Goal: Information Seeking & Learning: Learn about a topic

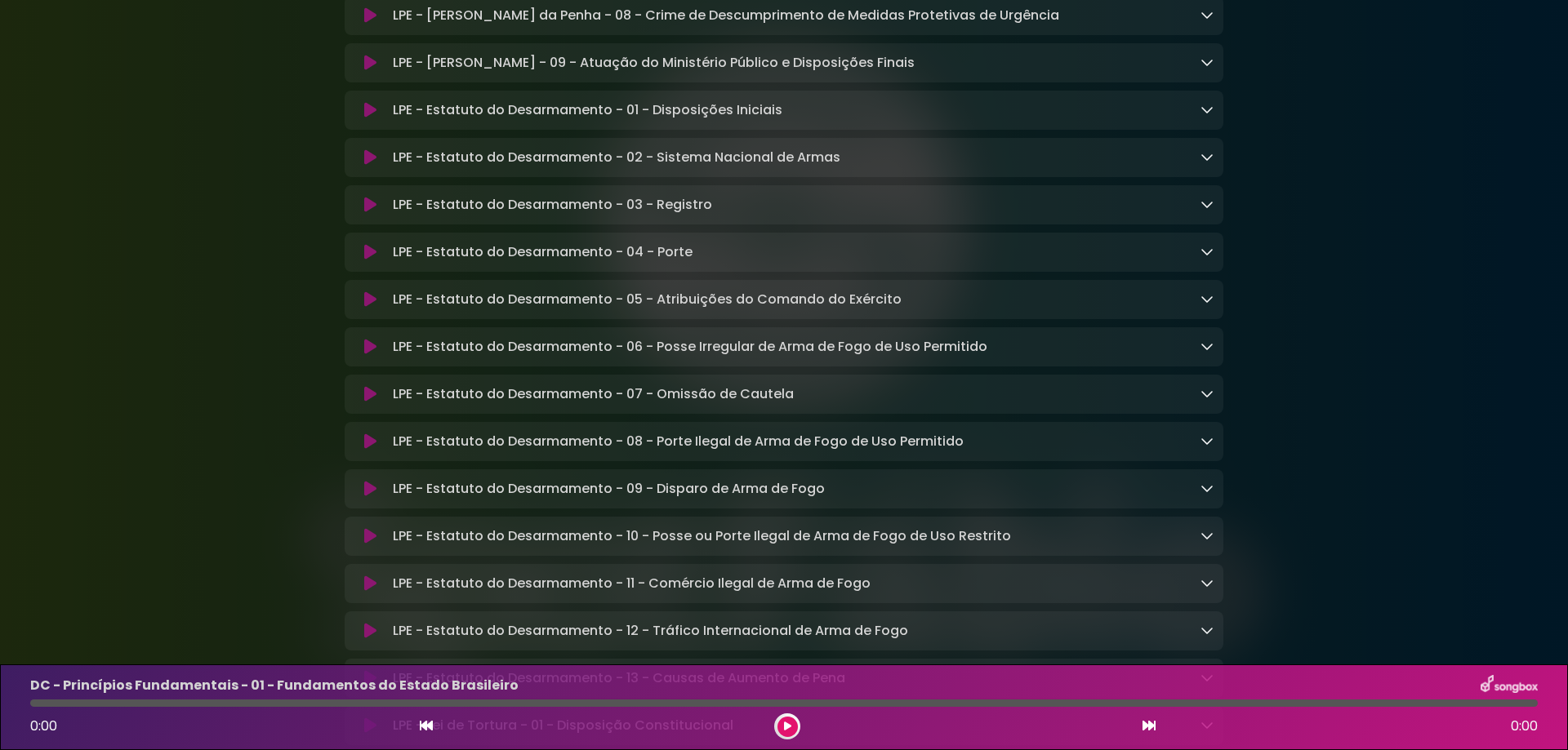
scroll to position [4681, 0]
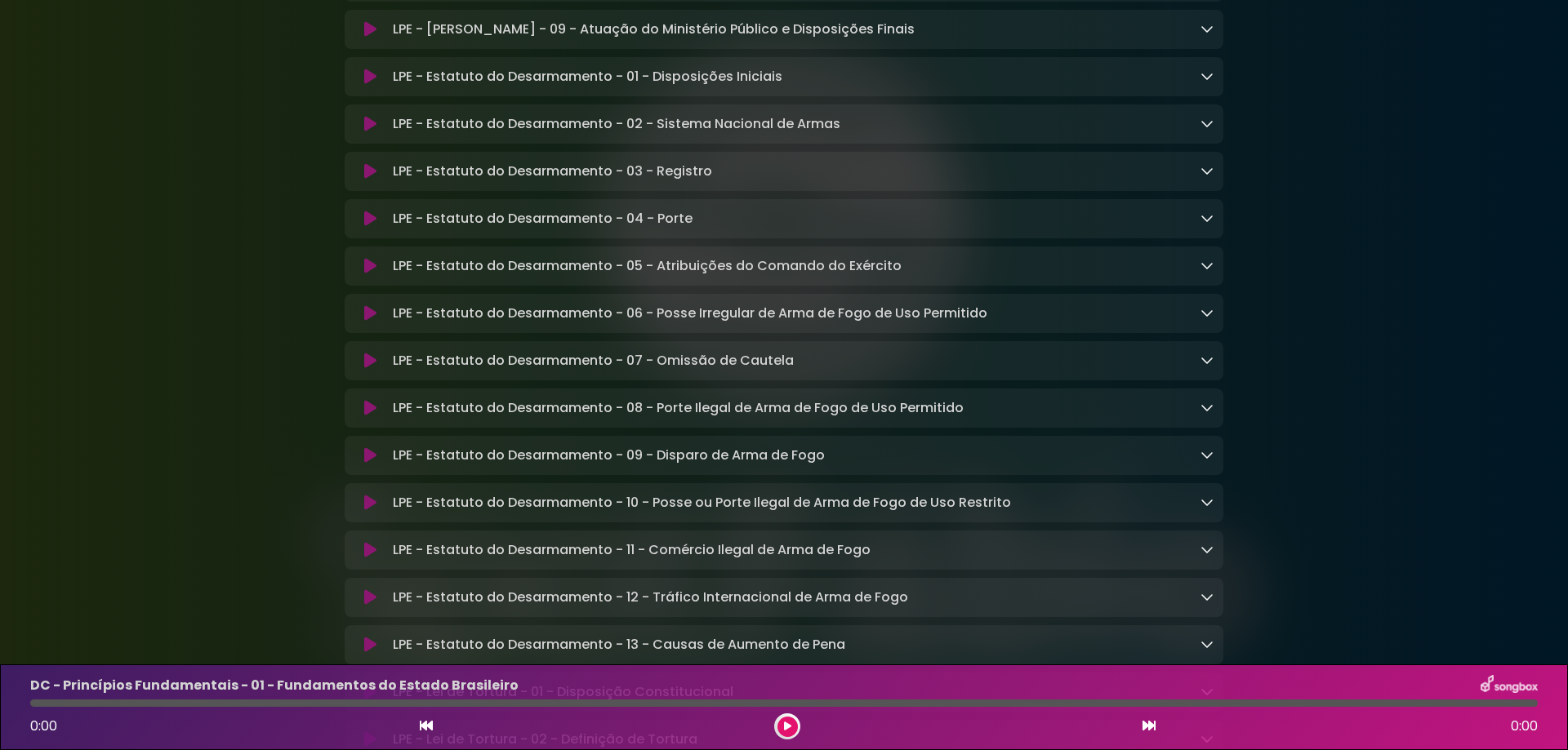
click at [1211, 272] on icon at bounding box center [1207, 265] width 13 height 13
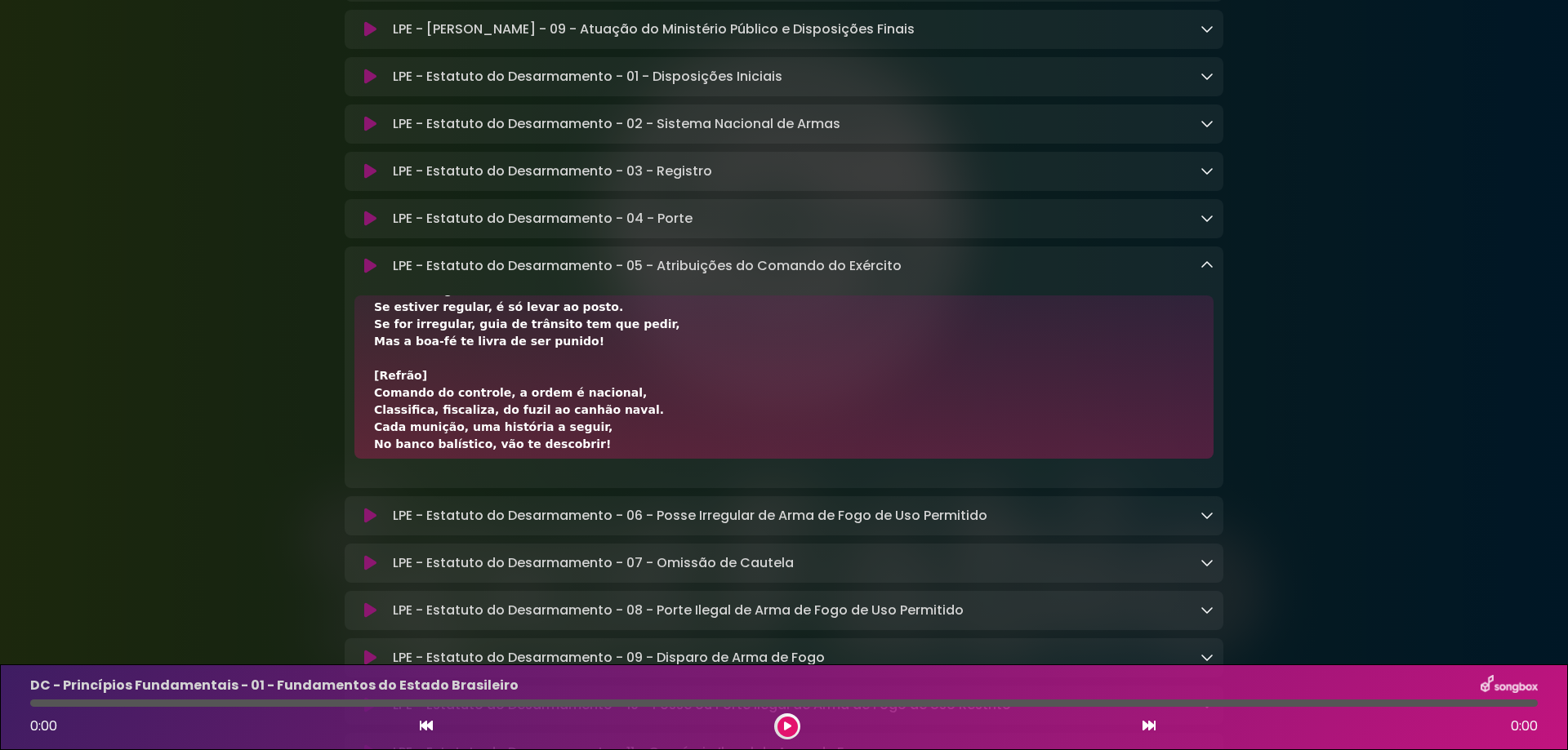
scroll to position [218, 0]
click at [784, 729] on icon at bounding box center [787, 727] width 7 height 10
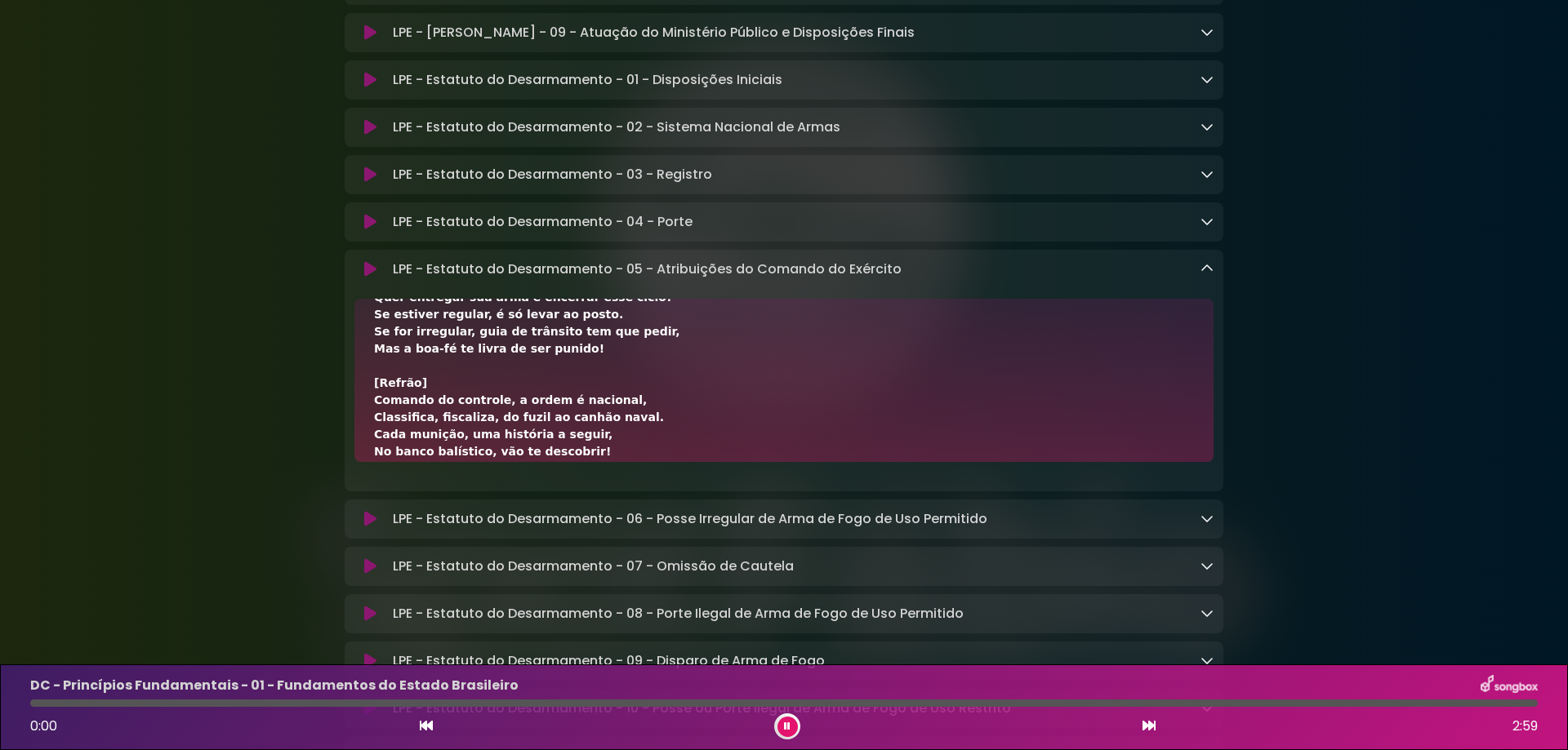
scroll to position [4684, 0]
click at [786, 726] on icon at bounding box center [787, 727] width 7 height 10
click at [358, 274] on button at bounding box center [370, 266] width 32 height 16
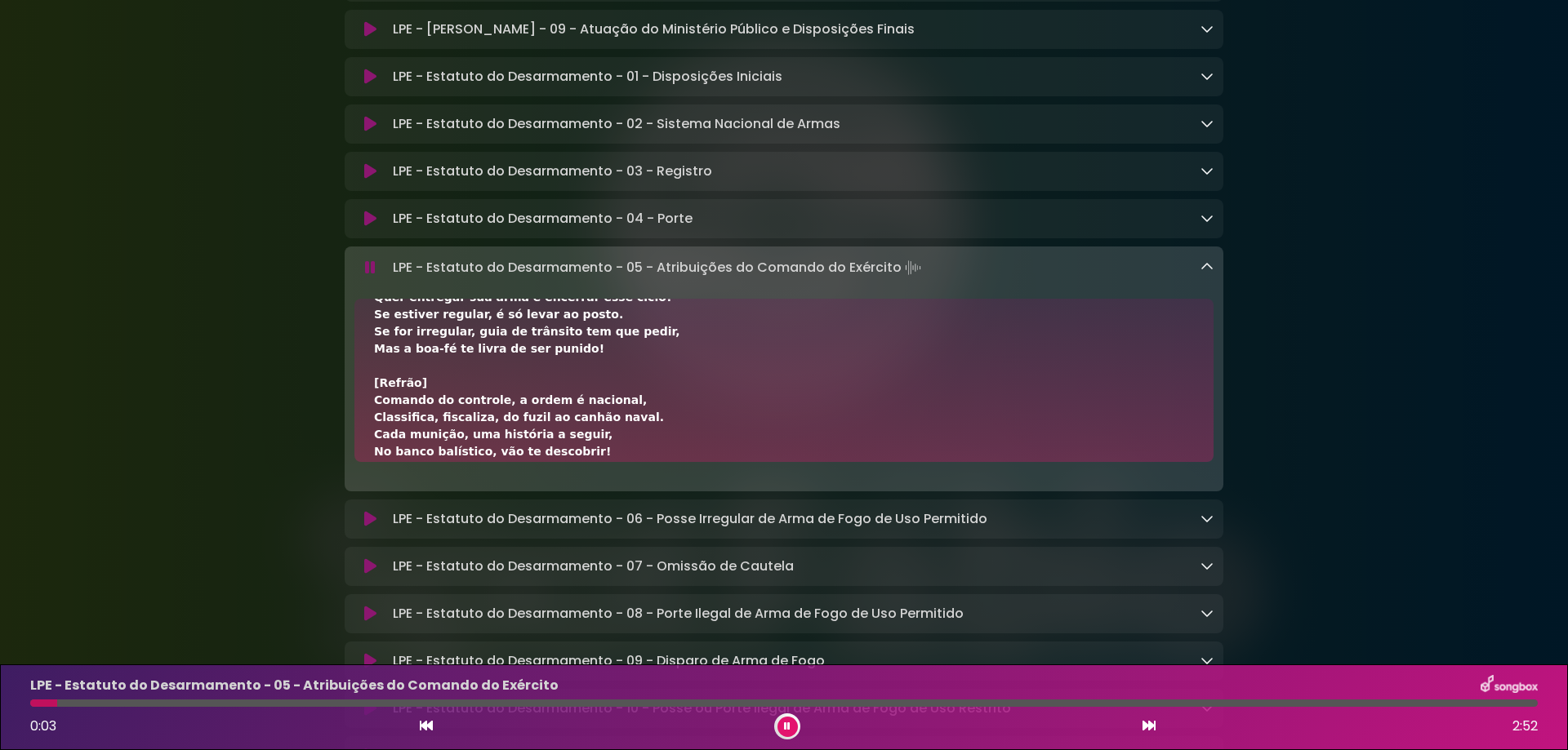
click at [369, 276] on icon at bounding box center [370, 268] width 11 height 16
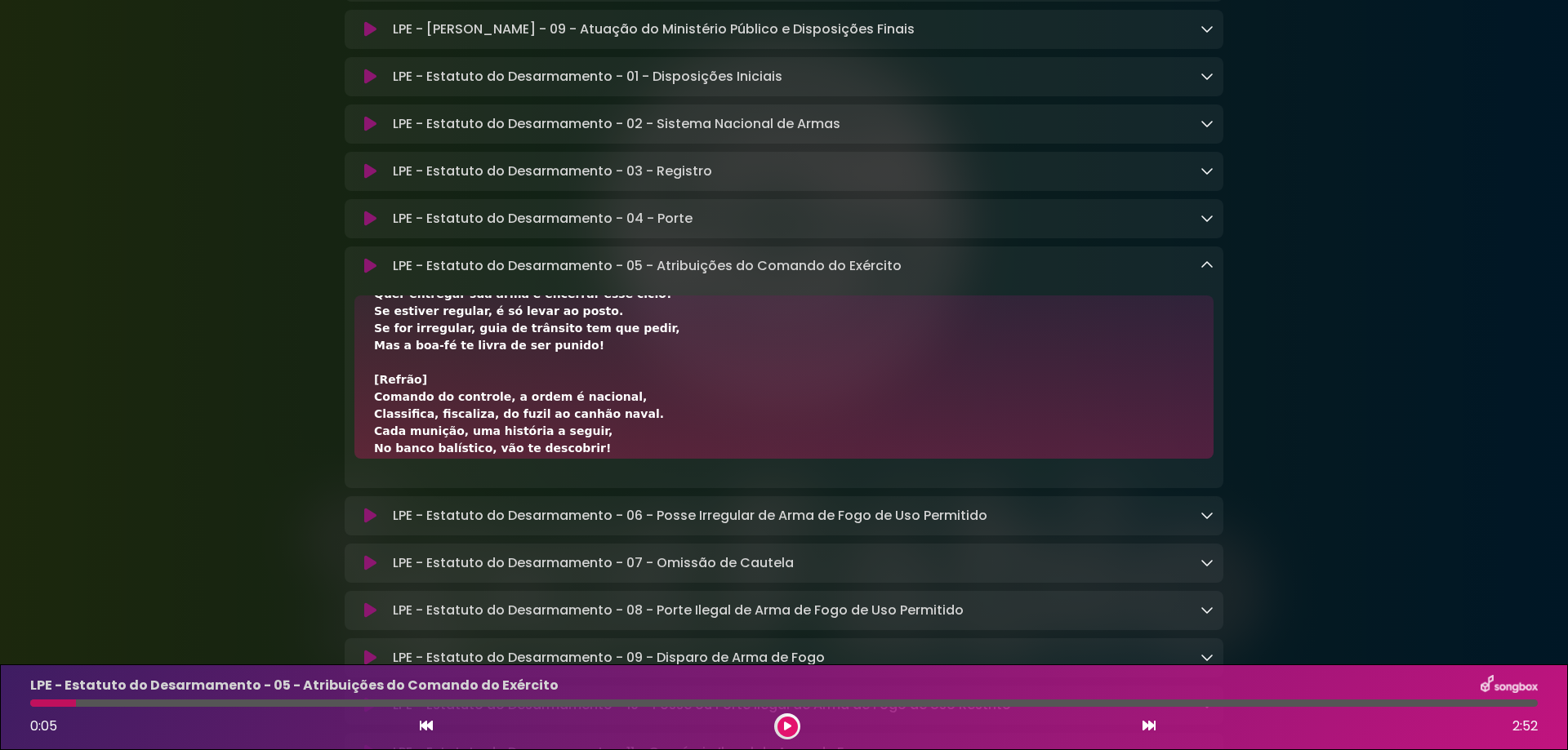
scroll to position [327, 0]
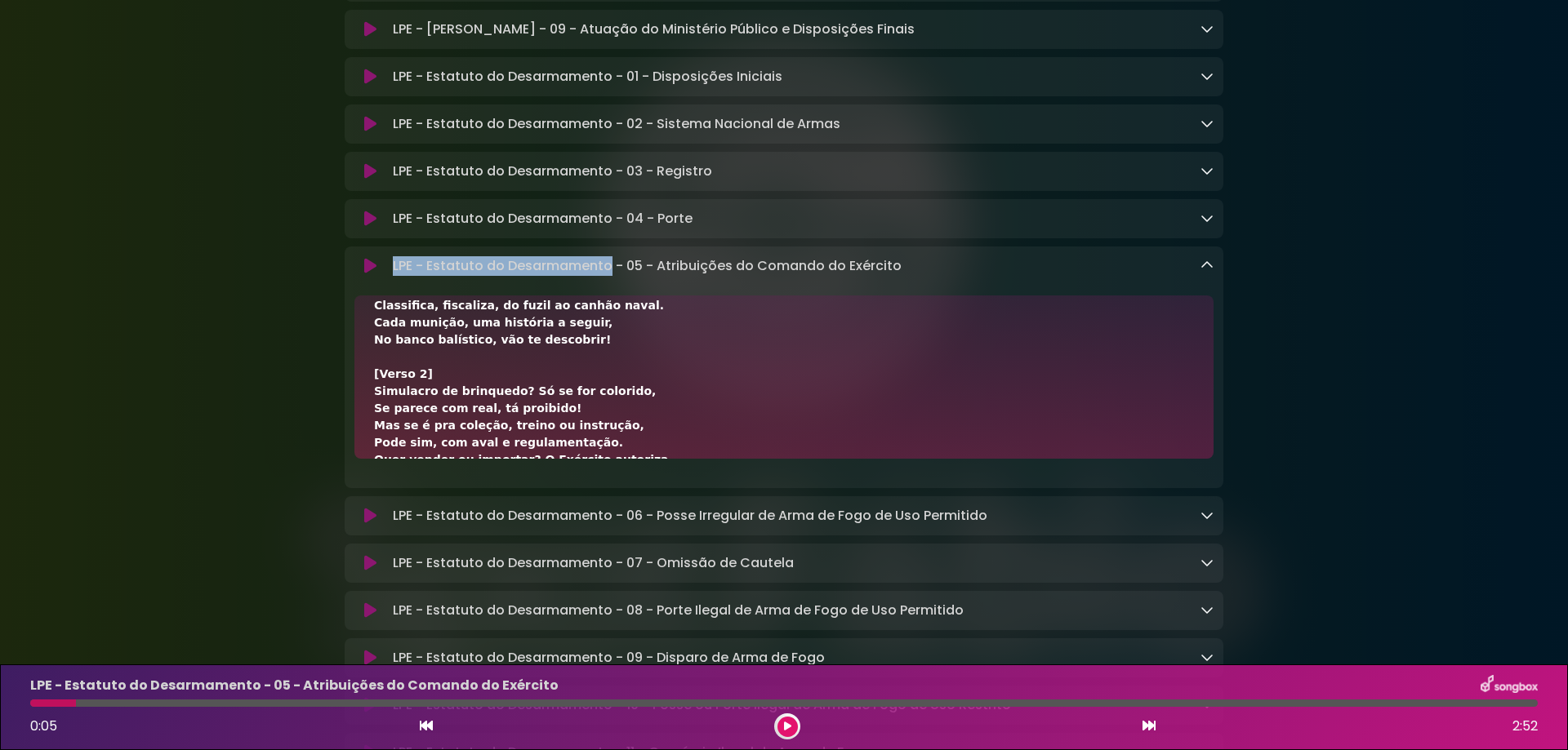
drag, startPoint x: 393, startPoint y: 345, endPoint x: 607, endPoint y: 348, distance: 214.0
click at [607, 276] on p "LPE - Estatuto do Desarmamento - 05 - Atribuições do Comando do Exército Loadin…" at bounding box center [647, 266] width 509 height 20
copy p "LPE - Estatuto do Desarmamento"
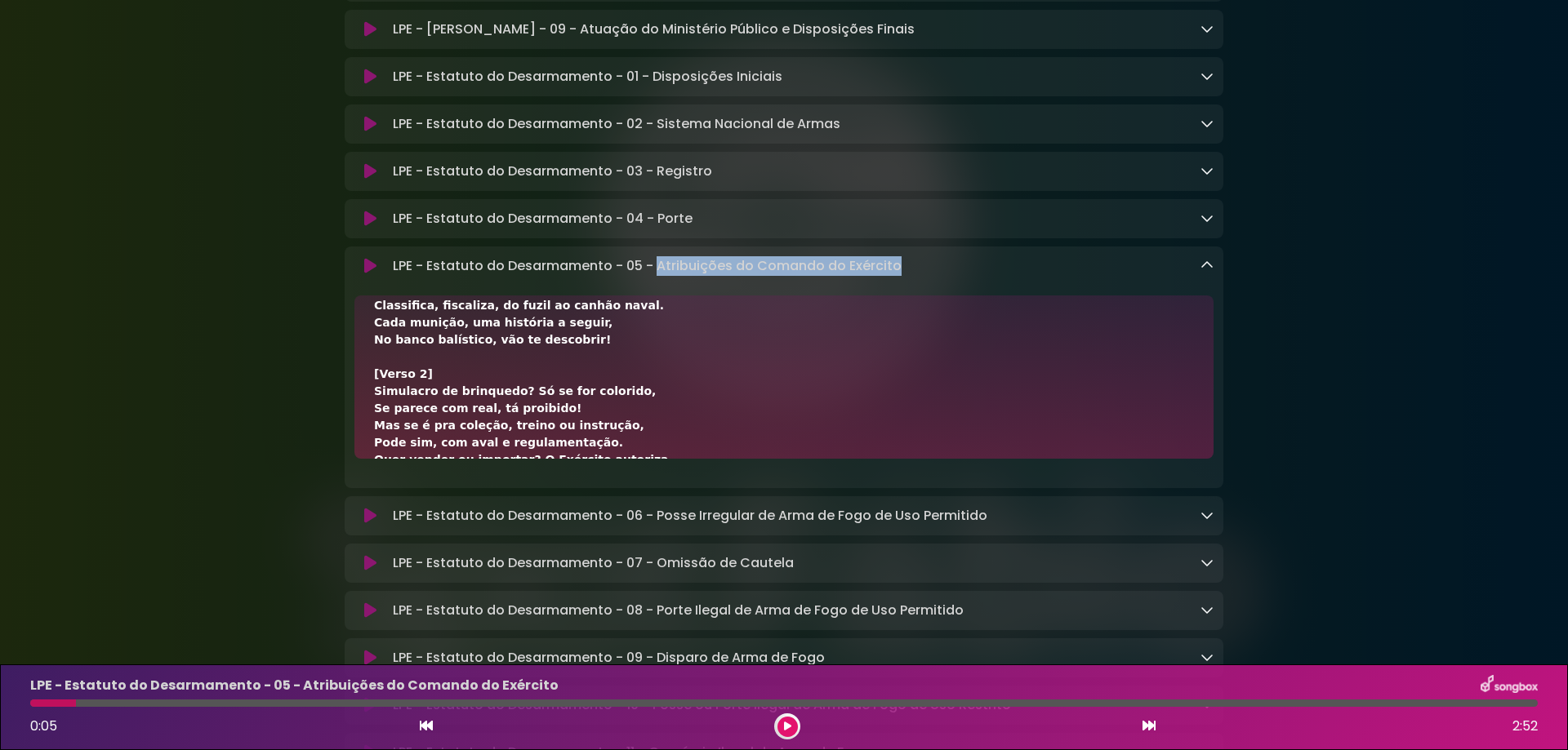
drag, startPoint x: 656, startPoint y: 344, endPoint x: 1010, endPoint y: 342, distance: 354.0
click at [1010, 276] on div "LPE - Estatuto do Desarmamento - 05 - Atribuições do Comando do Exército Loadin…" at bounding box center [800, 266] width 828 height 20
copy p "Atribuições do Comando do Exército"
drag, startPoint x: 391, startPoint y: 340, endPoint x: 409, endPoint y: 342, distance: 18.1
click at [409, 276] on div "LPE - Estatuto do Desarmamento - 05 - Atribuições do Comando do Exército Loadin…" at bounding box center [800, 266] width 828 height 20
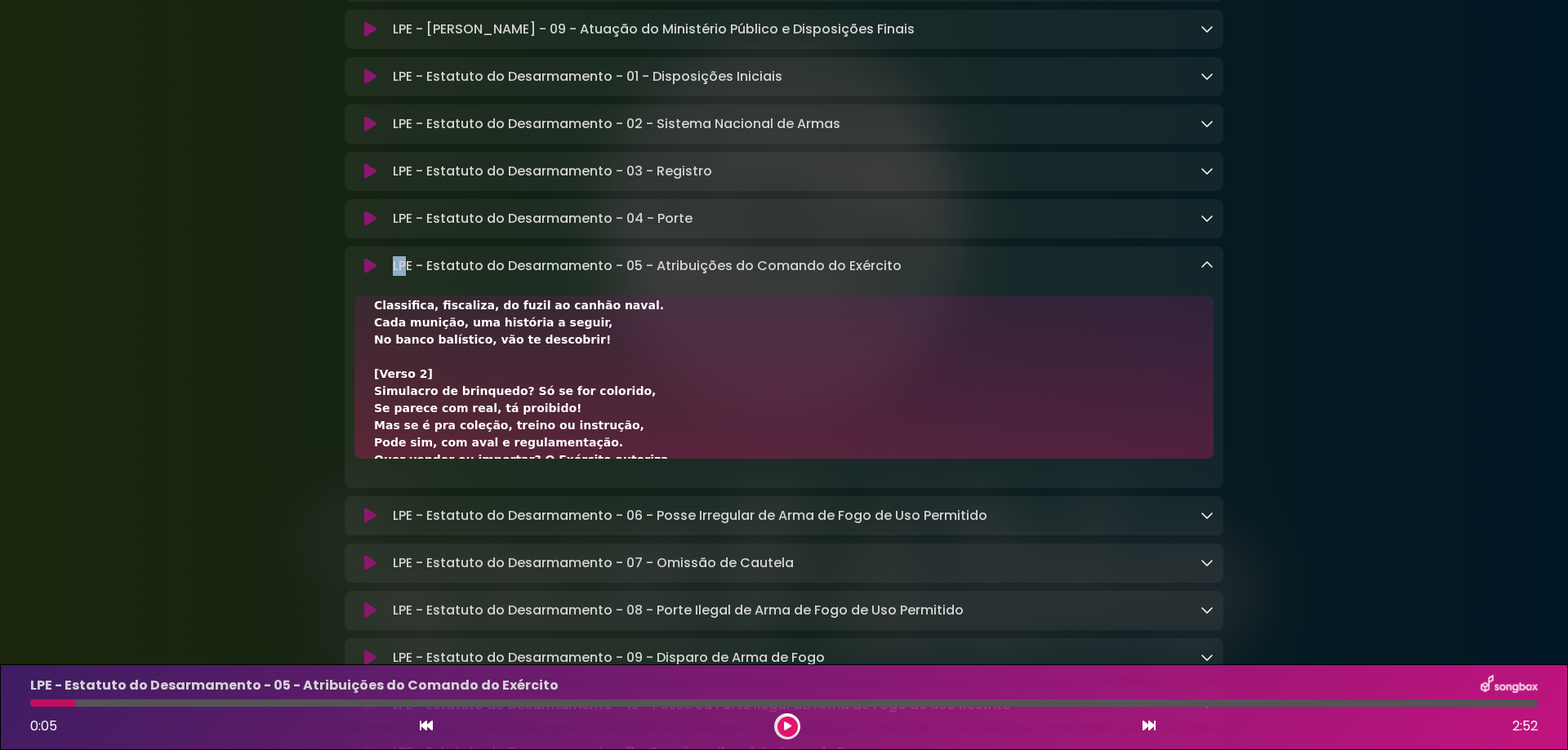
click at [394, 276] on p "LPE - Estatuto do Desarmamento - 05 - Atribuições do Comando do Exército Loadin…" at bounding box center [647, 266] width 509 height 20
drag, startPoint x: 394, startPoint y: 345, endPoint x: 607, endPoint y: 345, distance: 213.0
click at [607, 276] on p "LPE - Estatuto do Desarmamento - 05 - Atribuições do Comando do Exército Loadin…" at bounding box center [647, 266] width 509 height 20
copy p "LPE - Estatuto do Desarmamento"
drag, startPoint x: 659, startPoint y: 346, endPoint x: 898, endPoint y: 345, distance: 239.0
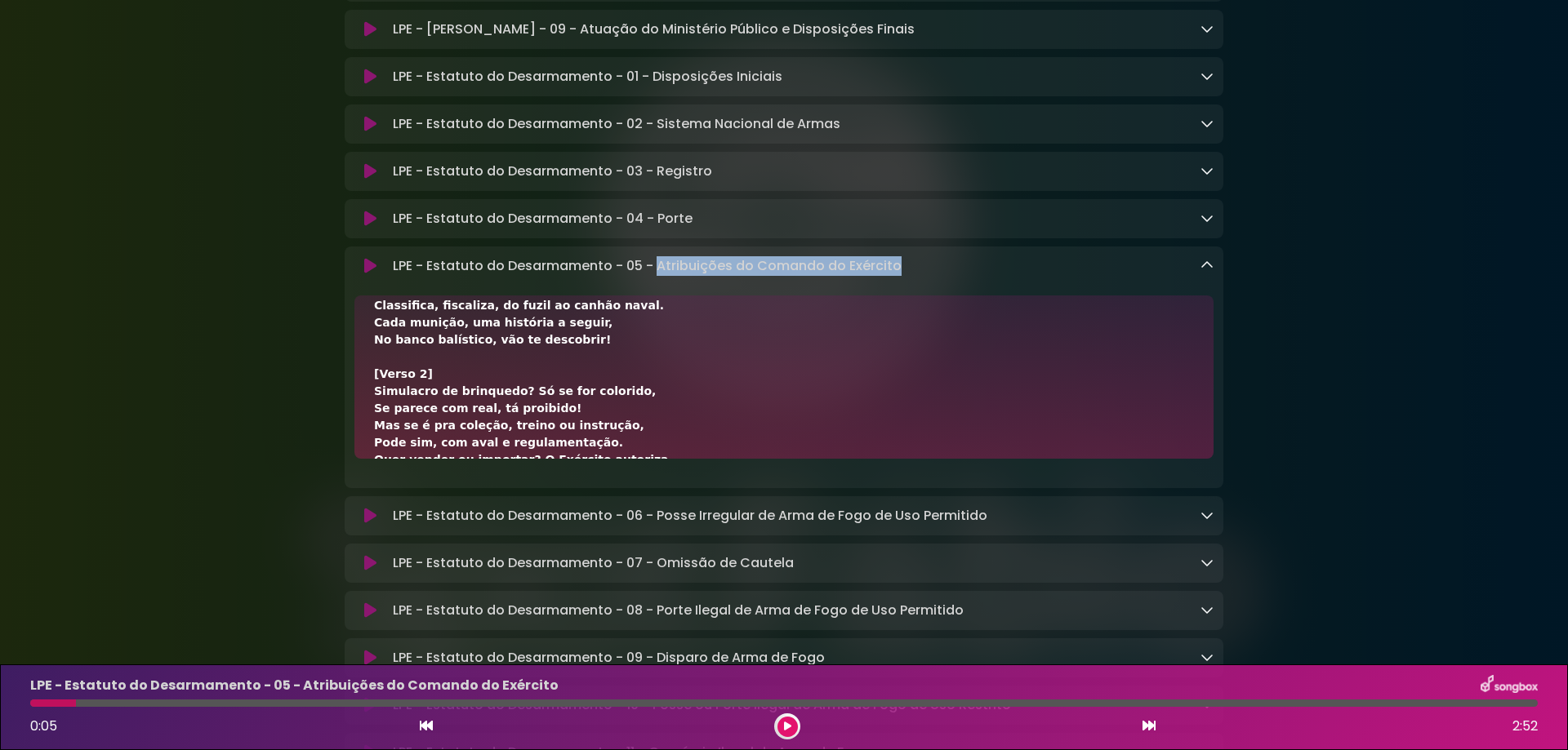
click at [898, 276] on div "LPE - Estatuto do Desarmamento - 05 - Atribuições do Comando do Exército Loadin…" at bounding box center [800, 266] width 828 height 20
copy p "Atribuições do Comando do Exército"
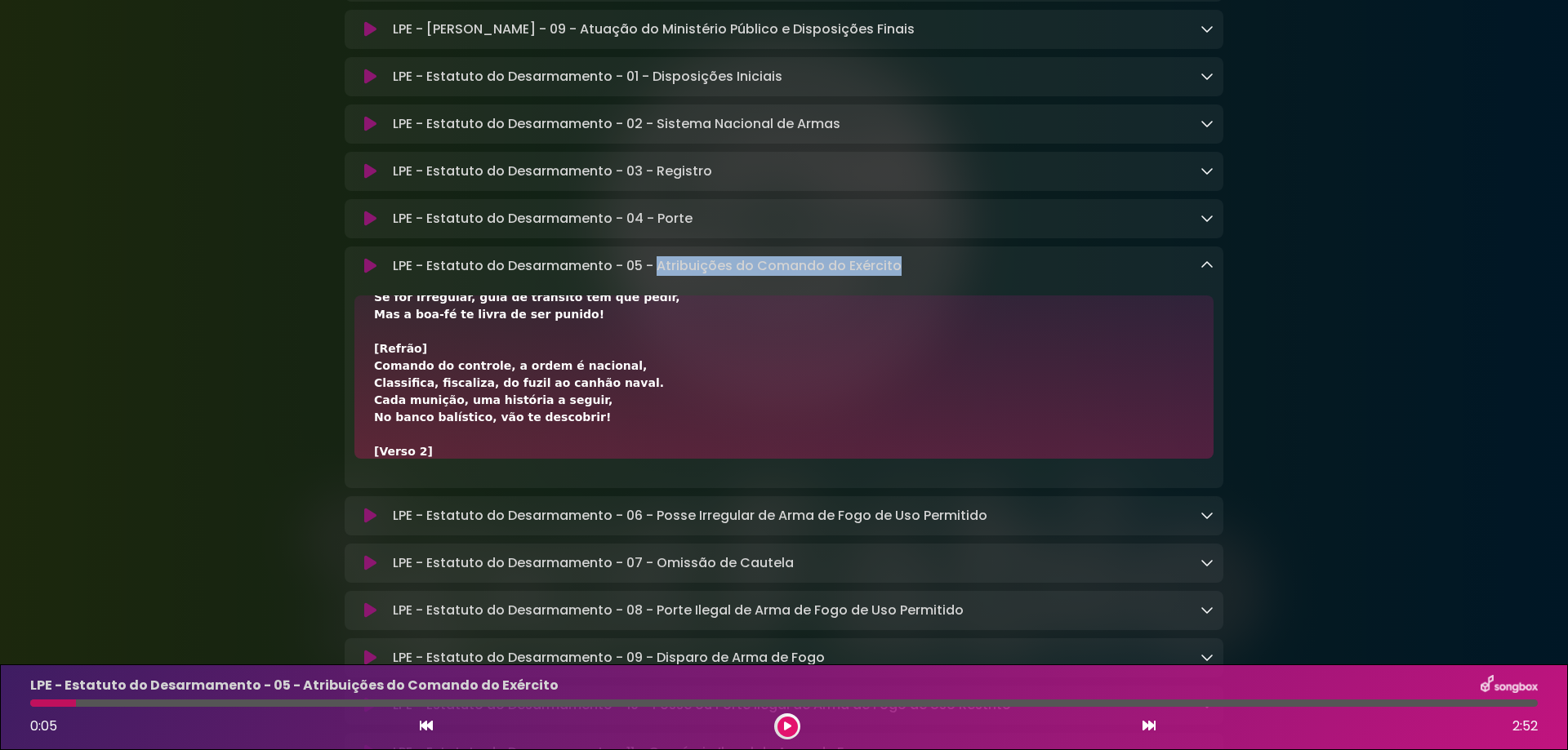
scroll to position [218, 0]
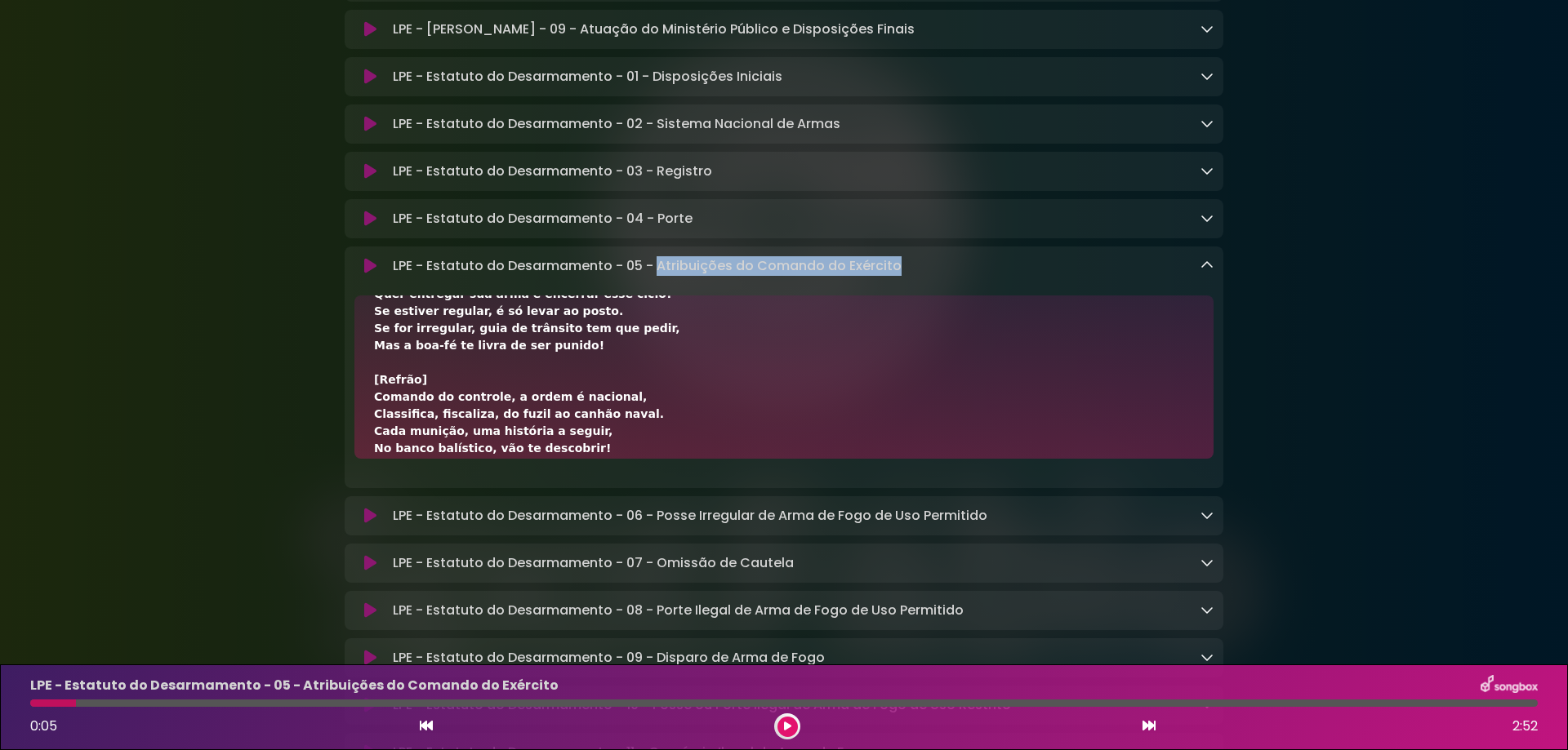
drag, startPoint x: 368, startPoint y: 476, endPoint x: 631, endPoint y: 485, distance: 263.2
click at [631, 459] on div "[Verso 1] Quem decide o que é arma proibida ou legal, É o Presidente da Repúbli…" at bounding box center [783, 377] width 859 height 163
copy div "Comando do controle, a ordem é nacional,"
drag, startPoint x: 366, startPoint y: 490, endPoint x: 623, endPoint y: 491, distance: 257.0
click at [623, 459] on div "[Verso 1] Quem decide o que é arma proibida ou legal, É o Presidente da Repúbli…" at bounding box center [783, 377] width 859 height 163
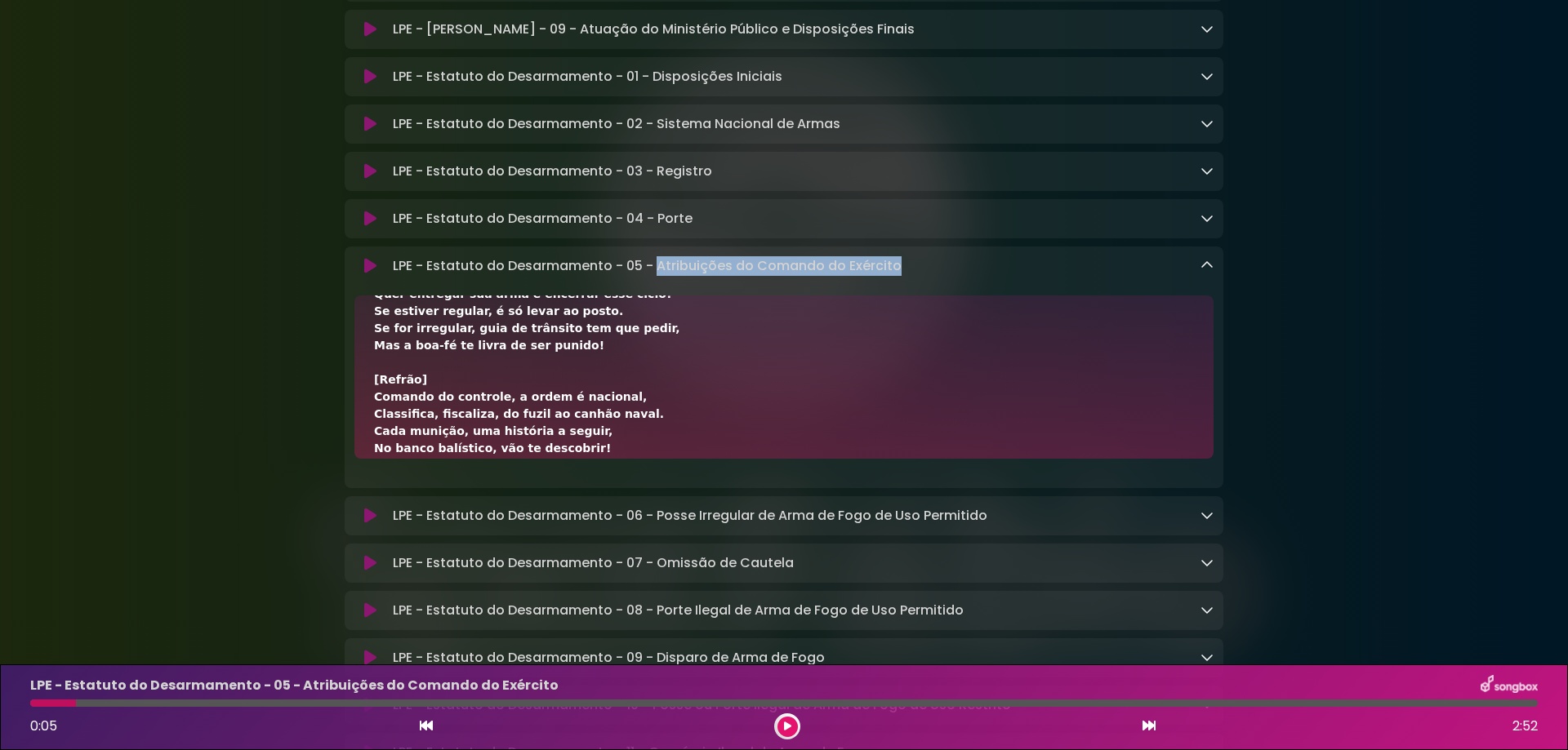
copy div "Classifica, fiscaliza, do fuzil ao canhão naval."
drag, startPoint x: 372, startPoint y: 511, endPoint x: 604, endPoint y: 515, distance: 232.0
click at [604, 459] on div "[Verso 1] Quem decide o que é arma proibida ou legal, É o Presidente da Repúbli…" at bounding box center [783, 377] width 859 height 163
copy div "Cada munição, uma história a seguir,"
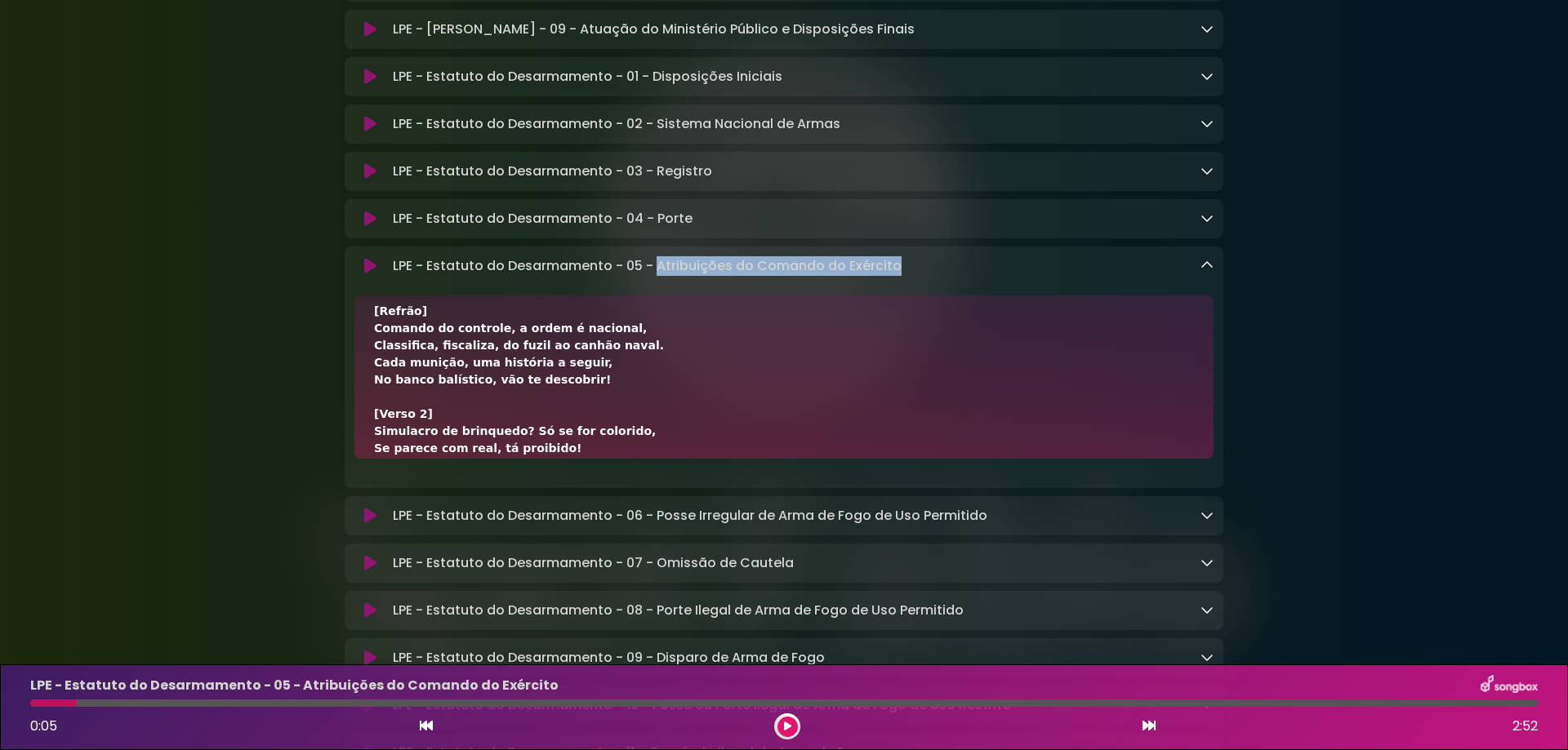
scroll to position [321, 0]
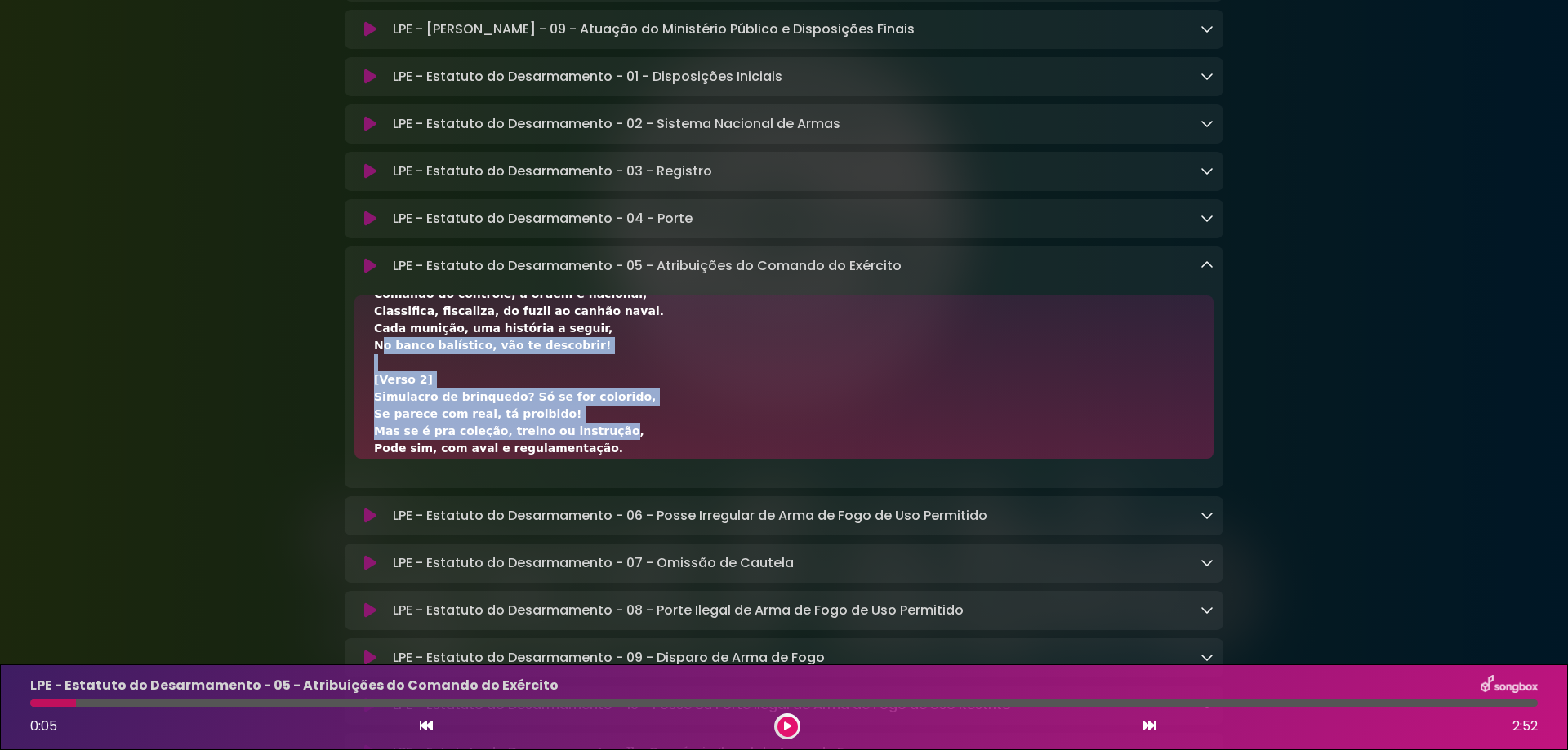
drag, startPoint x: 370, startPoint y: 527, endPoint x: 581, endPoint y: 516, distance: 211.3
click at [581, 459] on div "[Verso 1] Quem decide o que é arma proibida ou legal, É o Presidente da Repúbli…" at bounding box center [783, 377] width 859 height 163
click at [587, 438] on div "[Verso 1] Quem decide o que é arma proibida ou legal, É o Presidente da Repúbli…" at bounding box center [784, 517] width 820 height 1046
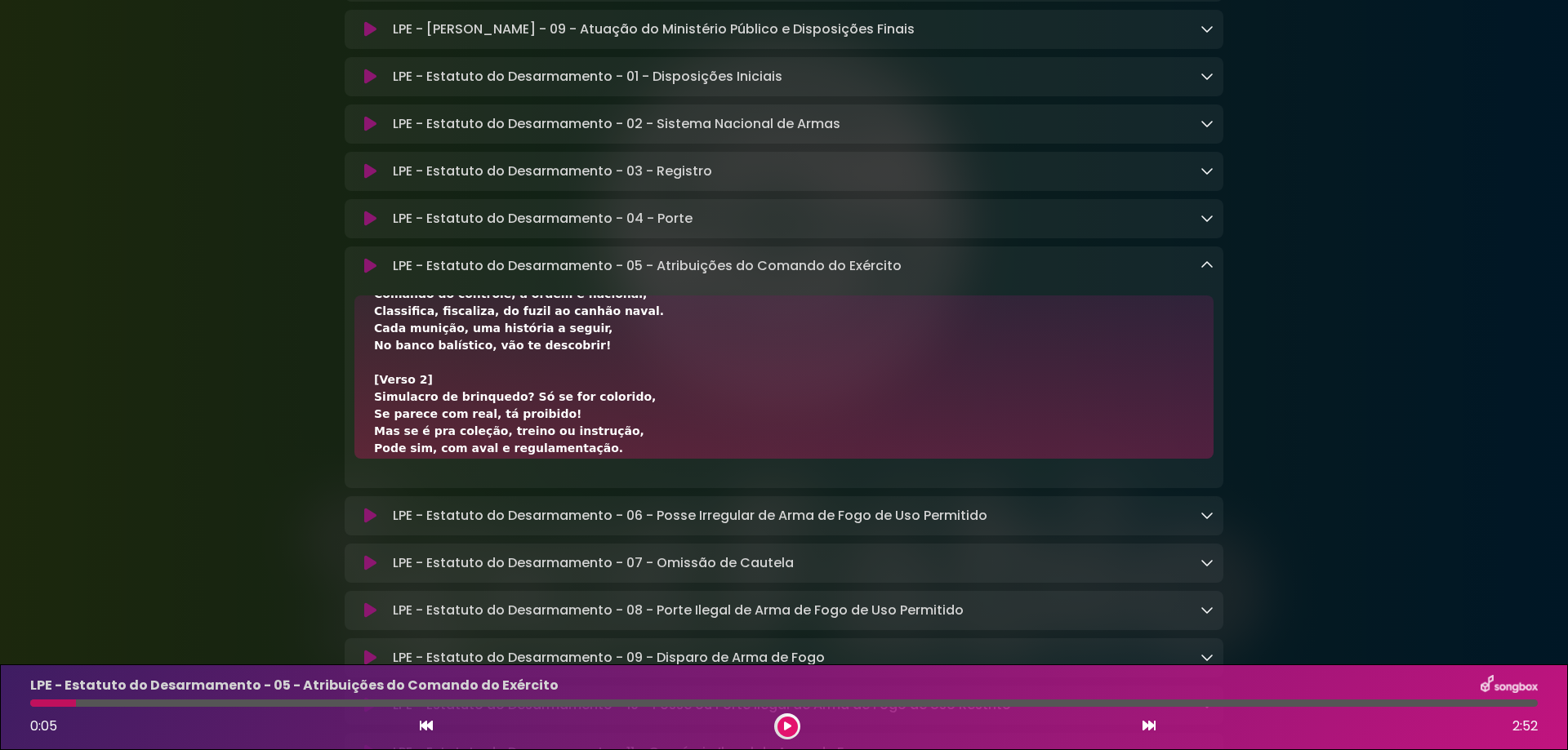
drag, startPoint x: 587, startPoint y: 424, endPoint x: 347, endPoint y: 419, distance: 240.1
click at [347, 419] on div "[Verso 1] Quem decide o que é arma proibida ou legal, É o Presidente da Repúbli…" at bounding box center [784, 377] width 879 height 163
copy div "No banco balístico, vão te descobrir!"
